Goal: Find specific page/section

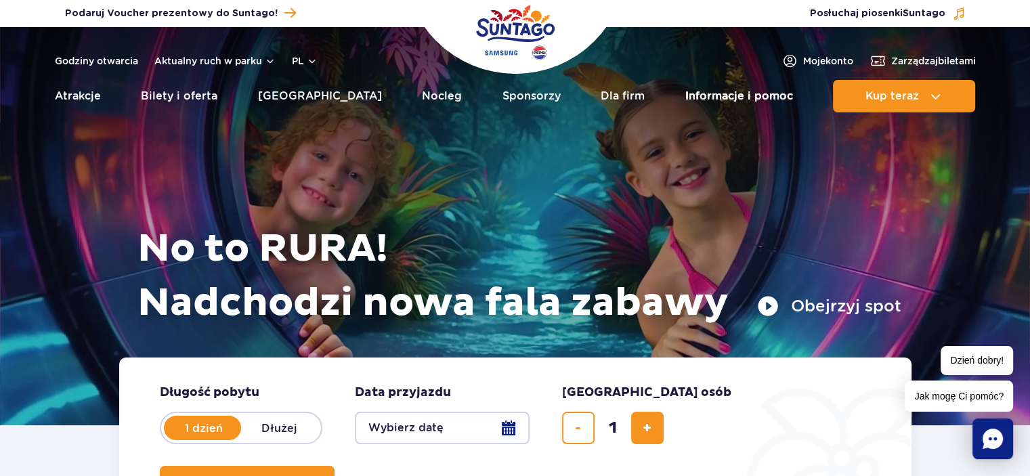
click at [721, 96] on link "Informacje i pomoc" at bounding box center [739, 96] width 108 height 32
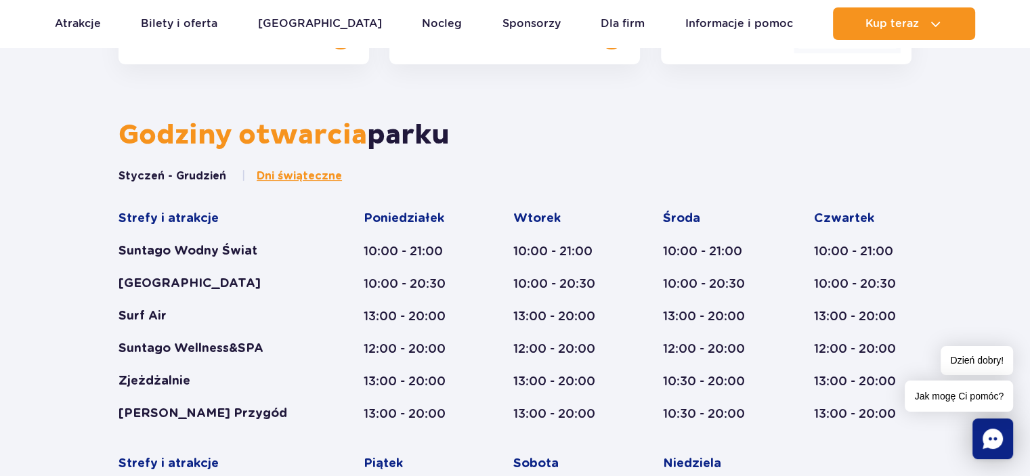
scroll to position [542, 0]
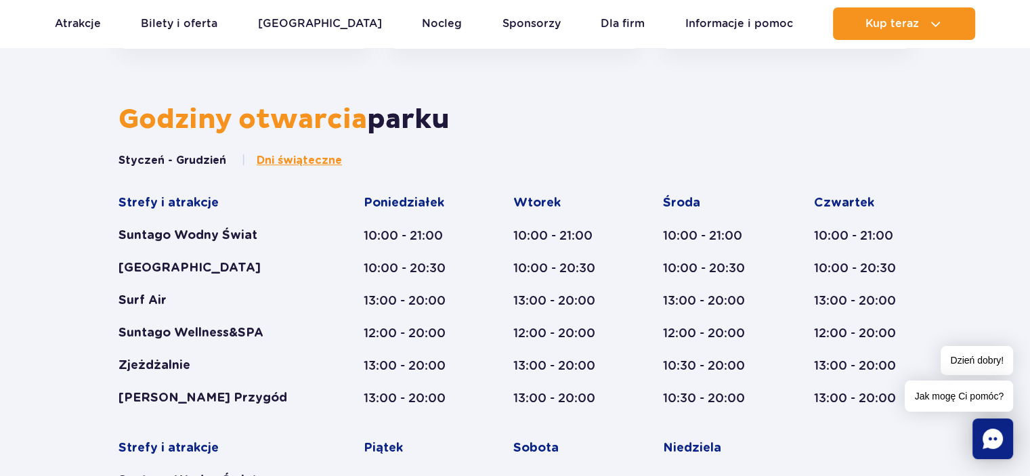
click at [289, 163] on span "Dni świąteczne" at bounding box center [299, 160] width 85 height 15
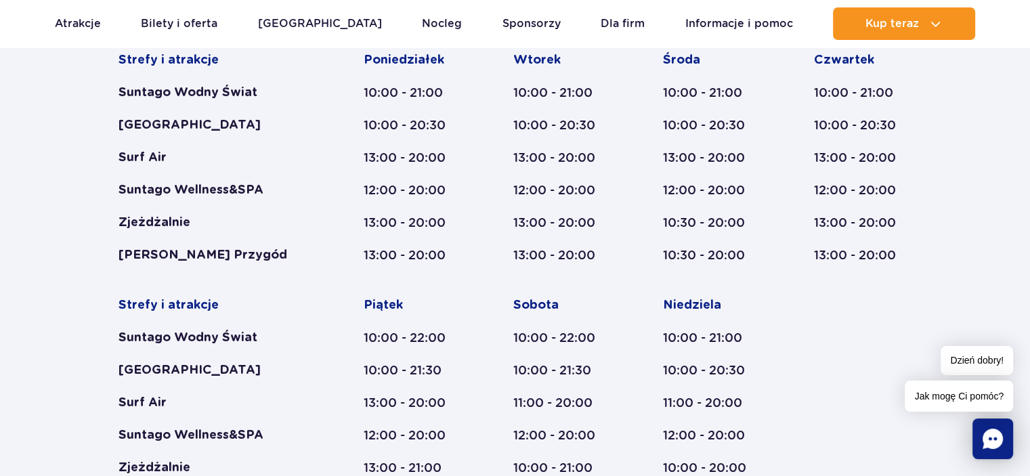
scroll to position [678, 0]
